Goal: Register for event/course

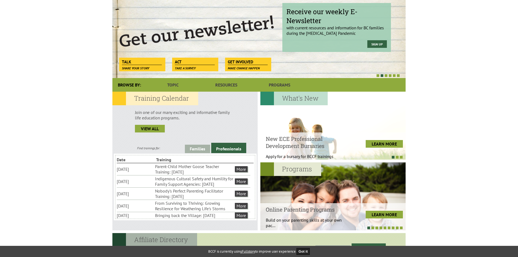
scroll to position [68, 0]
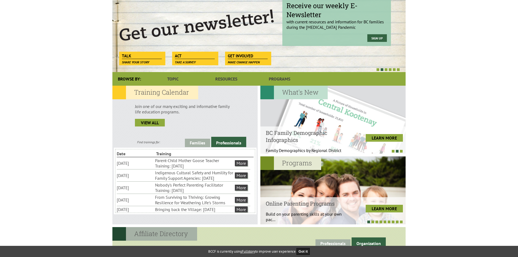
click at [205, 193] on li "Nobody's Perfect Parenting Facilitator Training: [DATE]" at bounding box center [194, 187] width 79 height 12
click at [134, 190] on li "[DATE]" at bounding box center [135, 187] width 37 height 7
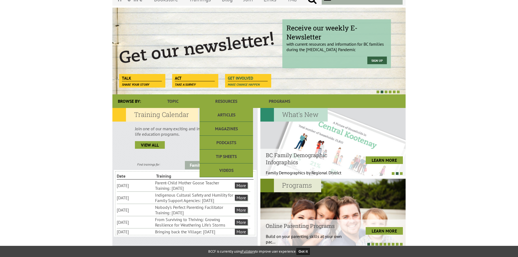
scroll to position [0, 0]
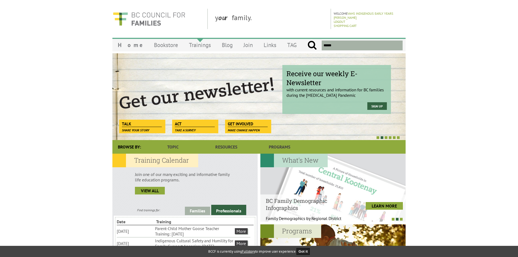
click at [193, 44] on link "Trainings" at bounding box center [200, 45] width 33 height 13
click at [195, 46] on link "Trainings" at bounding box center [200, 45] width 33 height 13
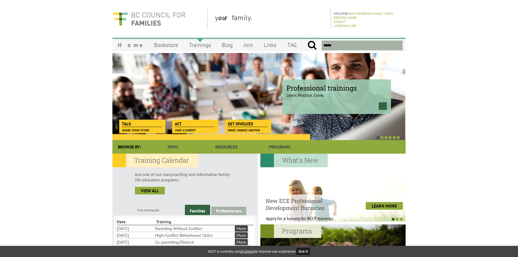
click at [186, 46] on link "Trainings" at bounding box center [200, 45] width 33 height 13
click at [196, 43] on link "Trainings" at bounding box center [200, 45] width 33 height 13
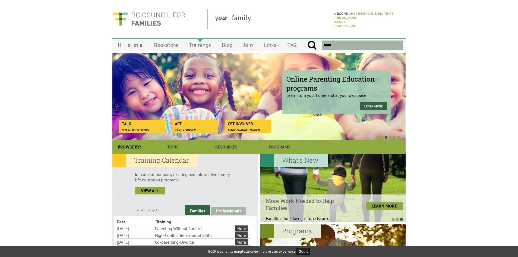
click at [189, 44] on link "Trainings" at bounding box center [200, 45] width 33 height 13
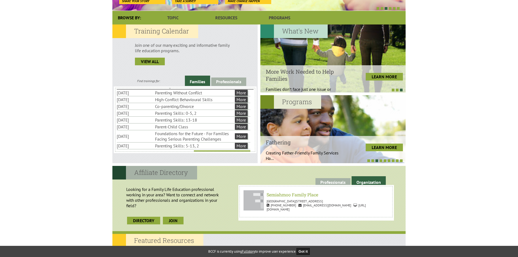
scroll to position [19, 0]
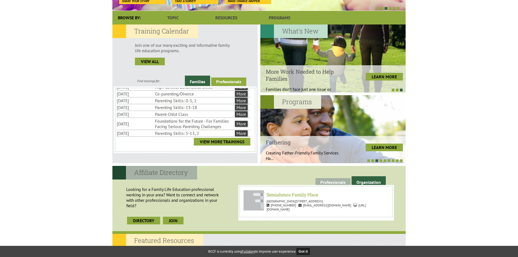
click at [217, 81] on link "Professionals" at bounding box center [228, 81] width 35 height 8
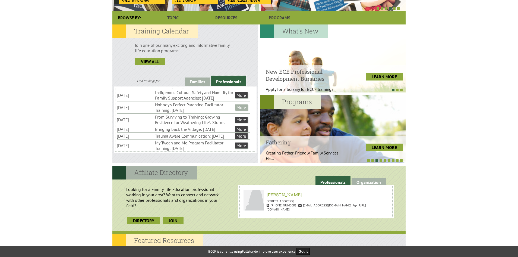
click at [240, 110] on link "More" at bounding box center [241, 107] width 13 height 6
